Goal: Go to known website: Access a specific website the user already knows

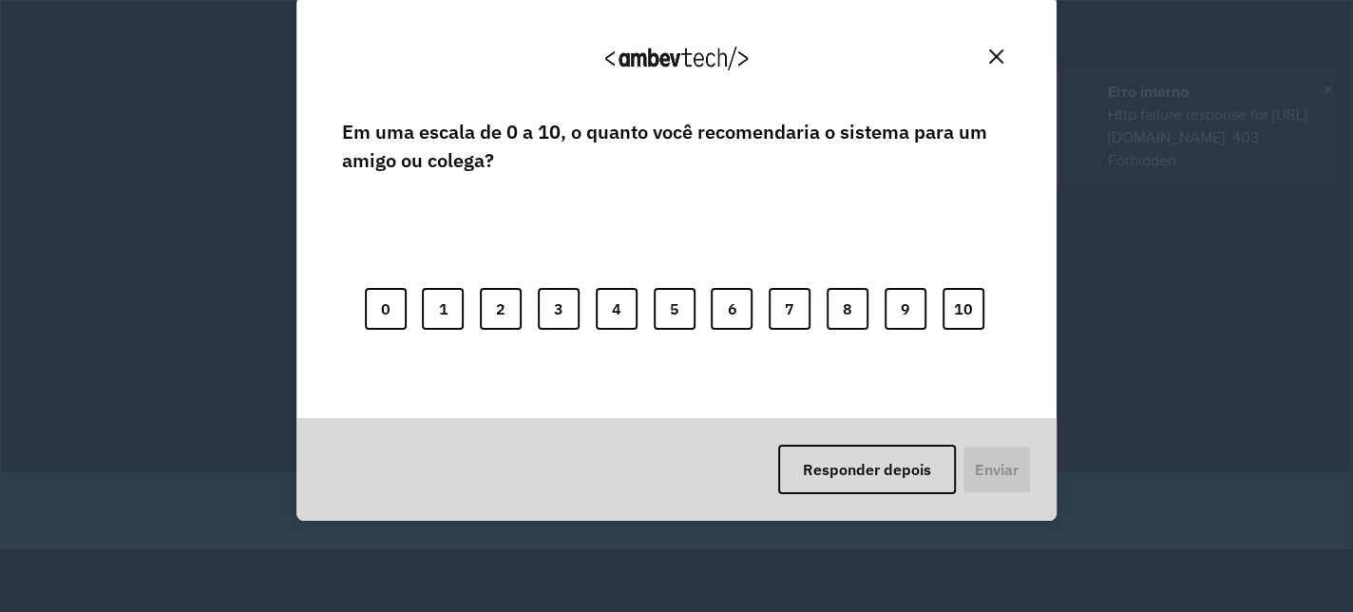
click at [1321, 88] on body "Aguarde... Pop-up bloqueado! Seu navegador bloqueou automáticamente a abertura …" at bounding box center [676, 274] width 1353 height 548
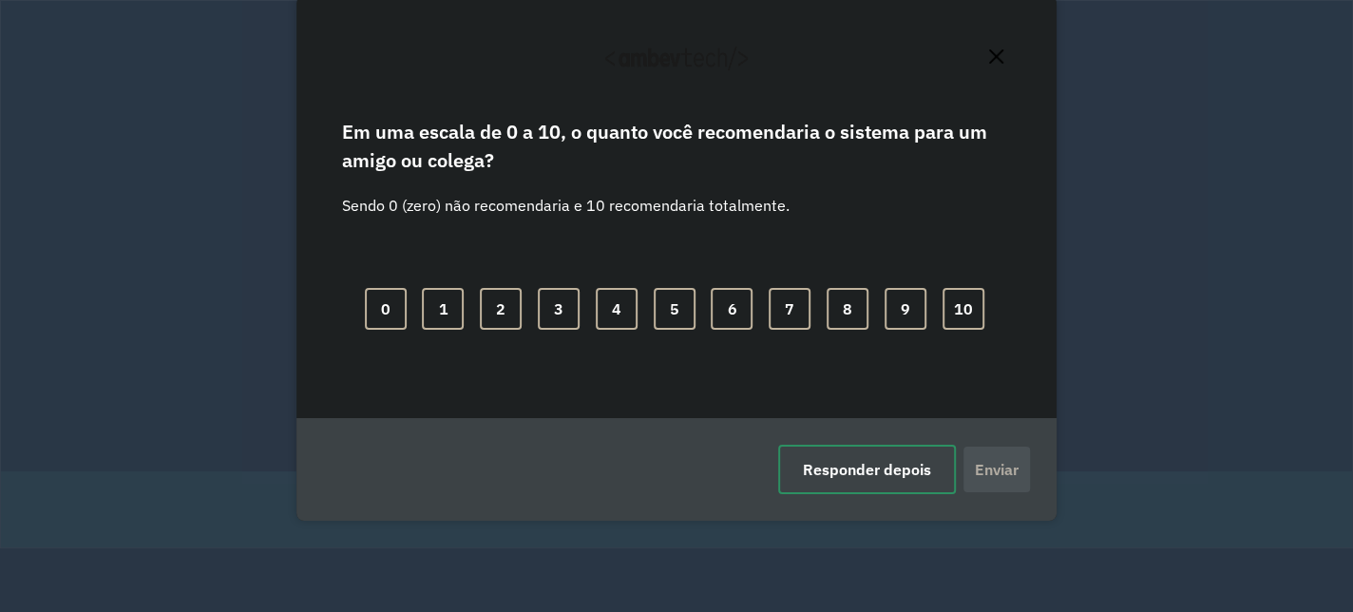
click at [885, 474] on button "Responder depois" at bounding box center [867, 469] width 178 height 49
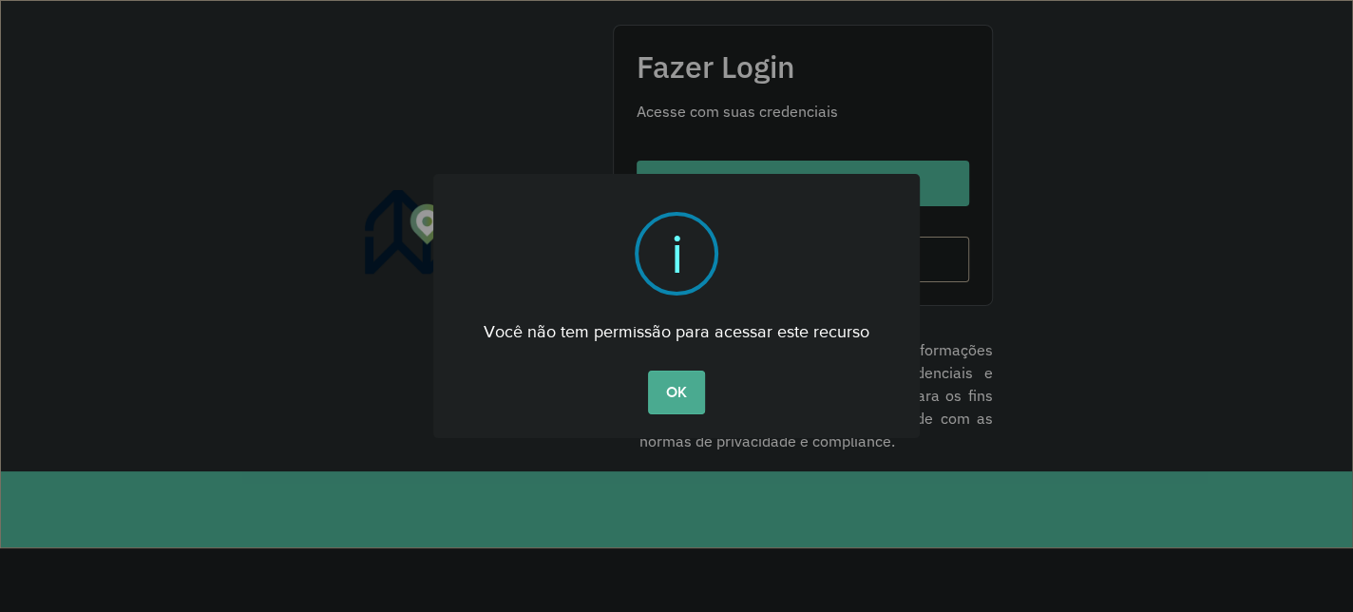
click at [673, 400] on button "OK" at bounding box center [676, 393] width 56 height 44
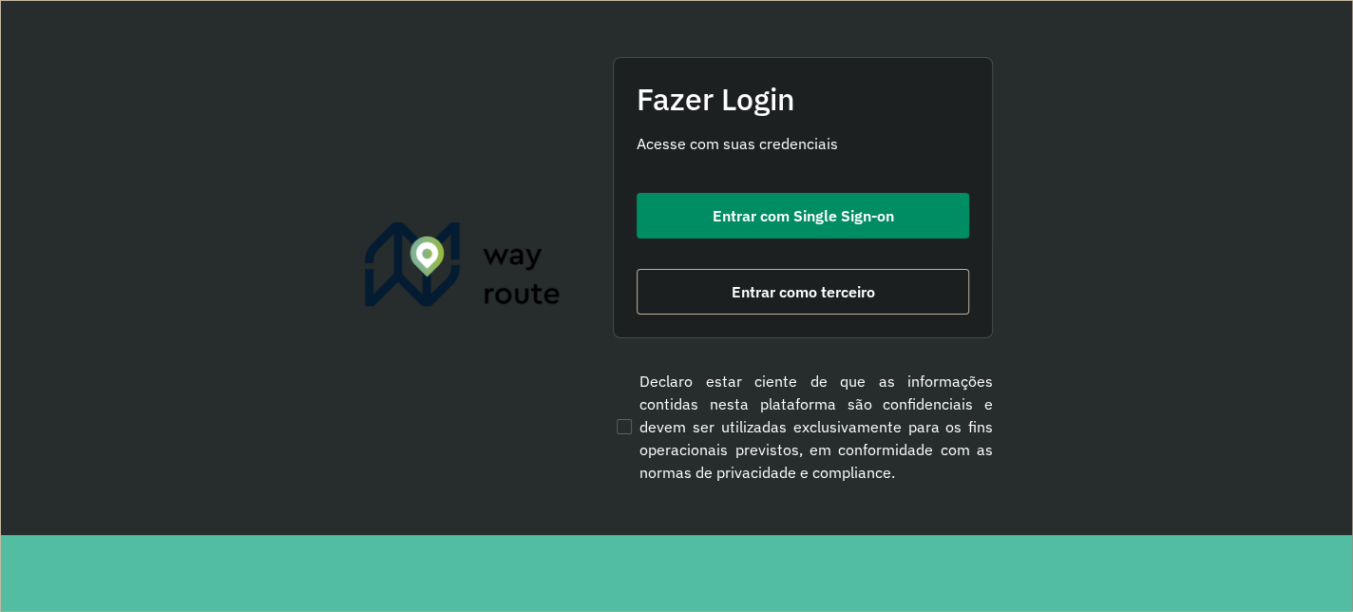
click at [749, 225] on button "Entrar com Single Sign-on" at bounding box center [803, 216] width 333 height 46
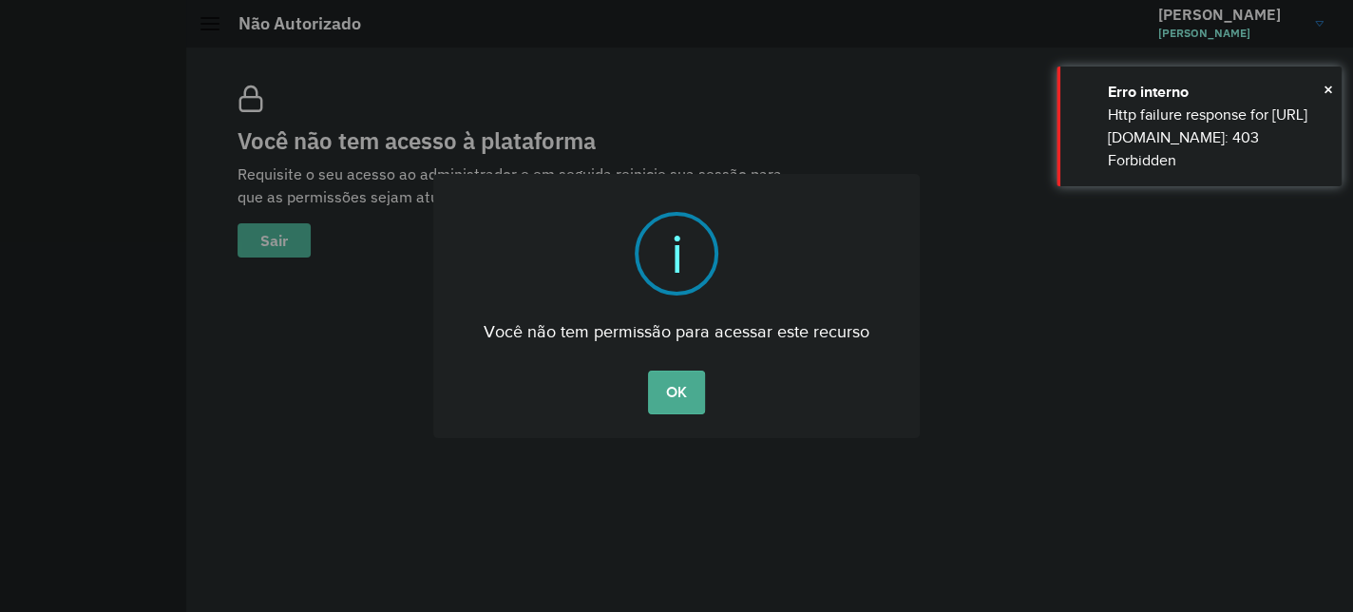
click at [672, 393] on button "OK" at bounding box center [676, 393] width 56 height 44
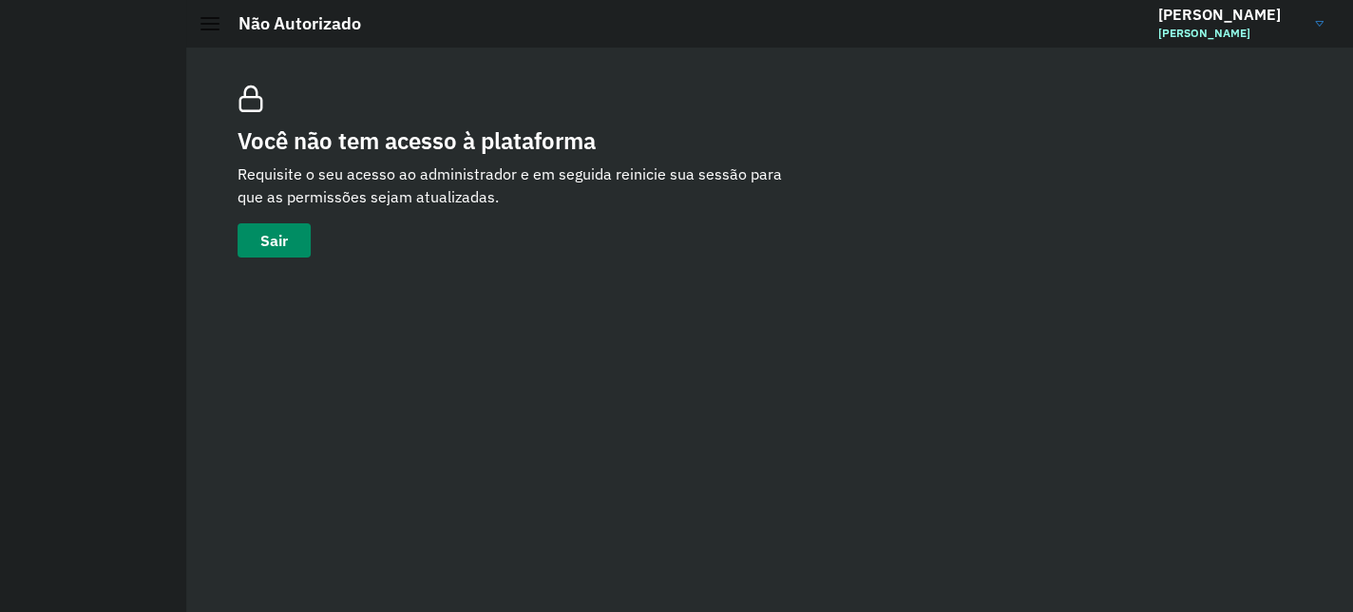
click at [280, 238] on span "Sair" at bounding box center [274, 240] width 28 height 15
